Goal: Task Accomplishment & Management: Use online tool/utility

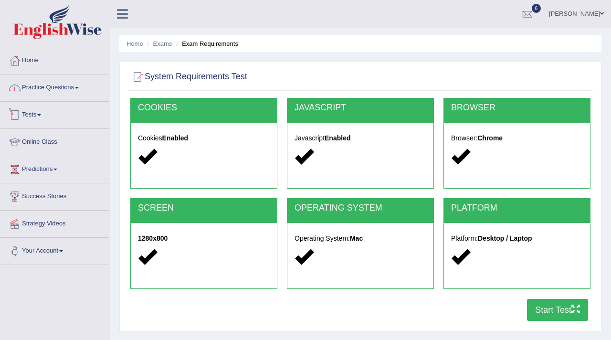
click at [73, 90] on link "Practice Questions" at bounding box center [54, 86] width 109 height 24
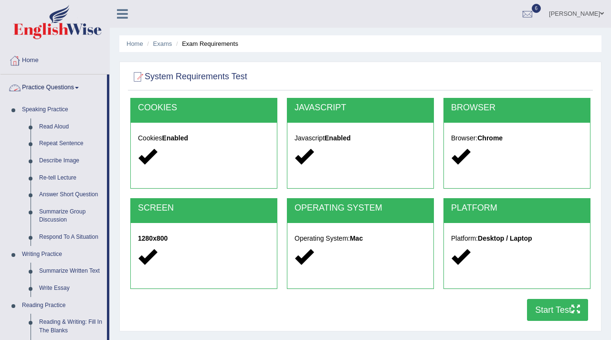
click at [62, 85] on link "Practice Questions" at bounding box center [53, 86] width 106 height 24
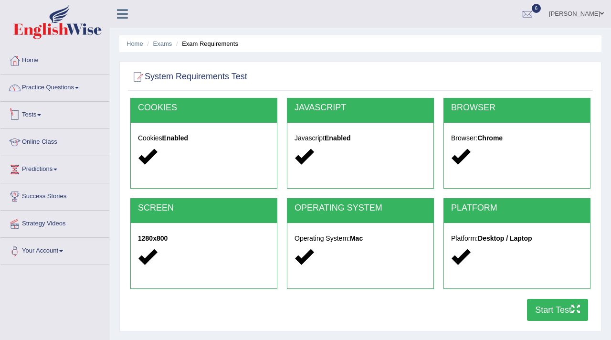
click at [43, 116] on link "Tests" at bounding box center [54, 114] width 109 height 24
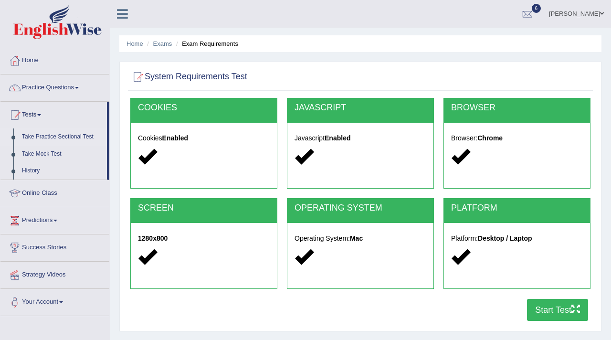
click at [73, 138] on link "Take Practice Sectional Test" at bounding box center [62, 136] width 89 height 17
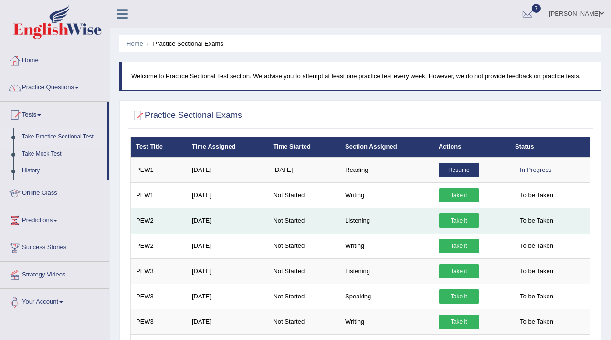
click at [455, 220] on link "Take it" at bounding box center [459, 220] width 41 height 14
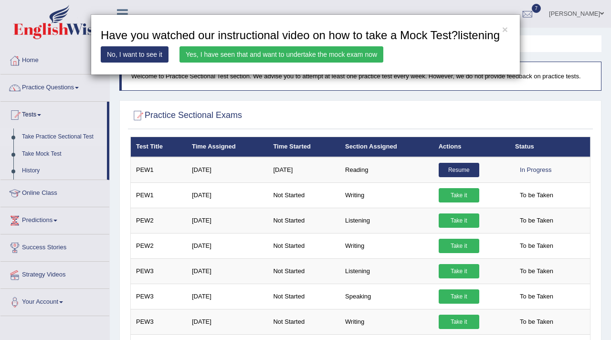
click at [223, 63] on link "Yes, I have seen that and want to undertake the mock exam now" at bounding box center [281, 54] width 204 height 16
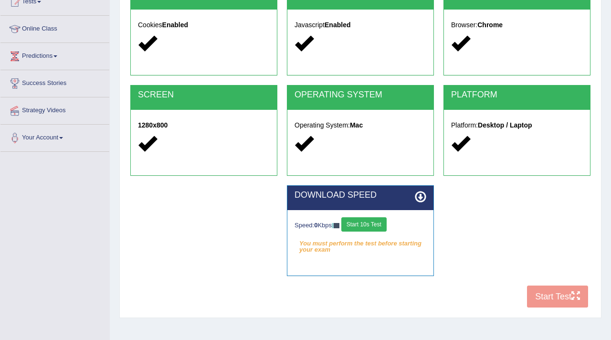
scroll to position [111, 0]
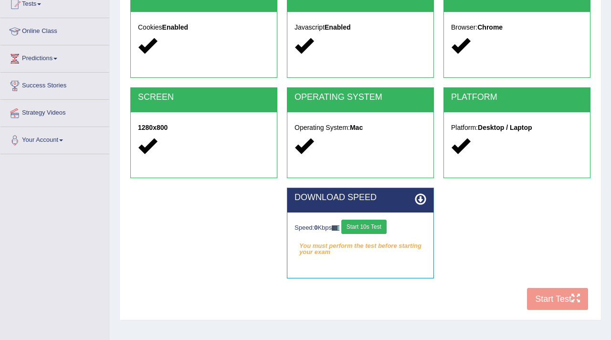
click at [365, 227] on button "Start 10s Test" at bounding box center [363, 227] width 45 height 14
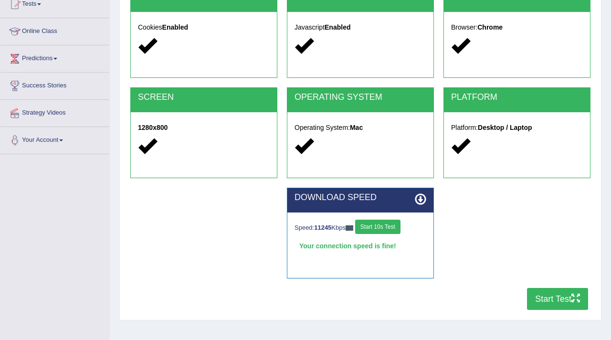
click at [559, 297] on button "Start Test" at bounding box center [557, 299] width 61 height 22
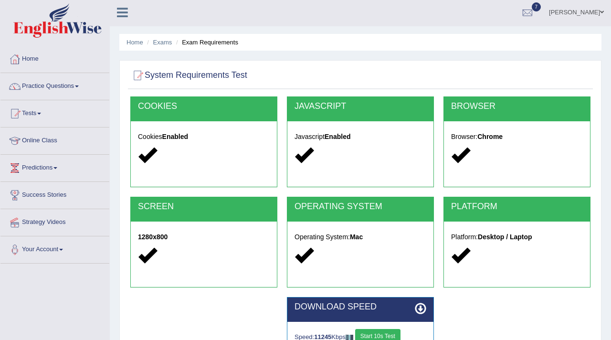
scroll to position [0, 0]
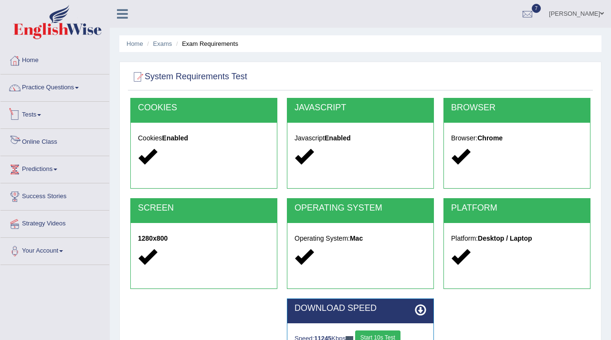
click at [41, 114] on span at bounding box center [39, 115] width 4 height 2
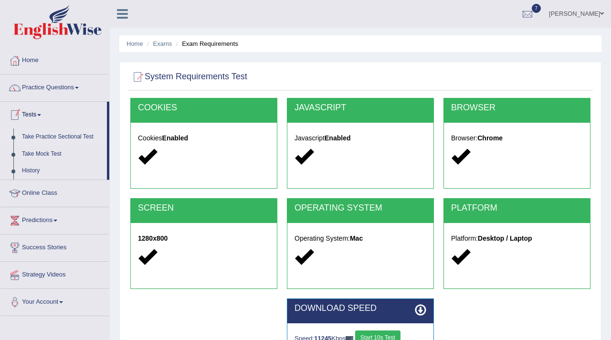
click at [77, 136] on link "Take Practice Sectional Test" at bounding box center [62, 136] width 89 height 17
